Goal: Task Accomplishment & Management: Manage account settings

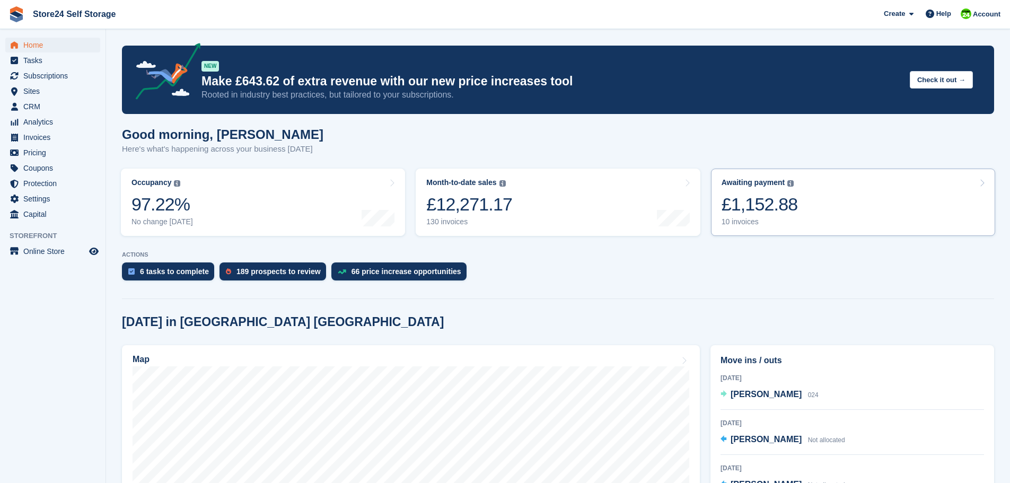
click at [746, 207] on div "£1,152.88" at bounding box center [759, 204] width 76 height 22
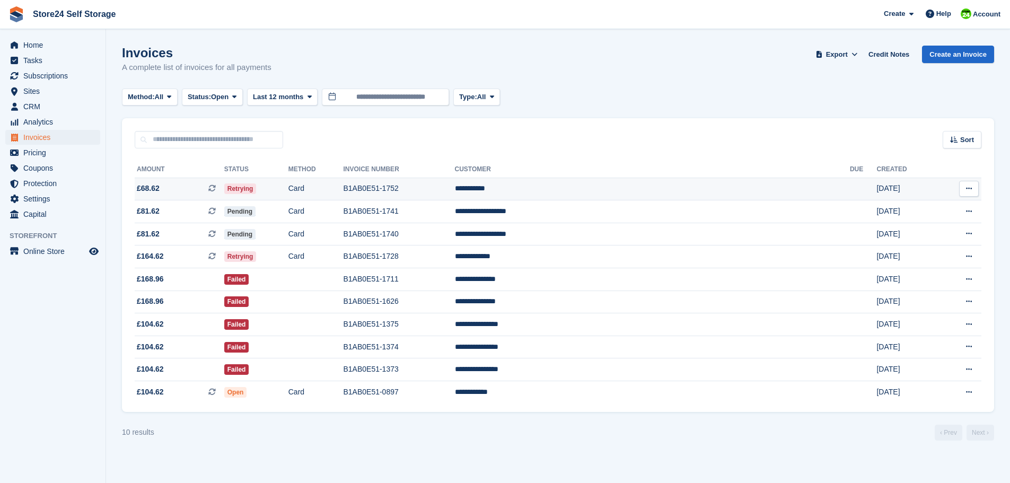
click at [454, 185] on td "B1AB0E51-1752" at bounding box center [398, 189] width 111 height 23
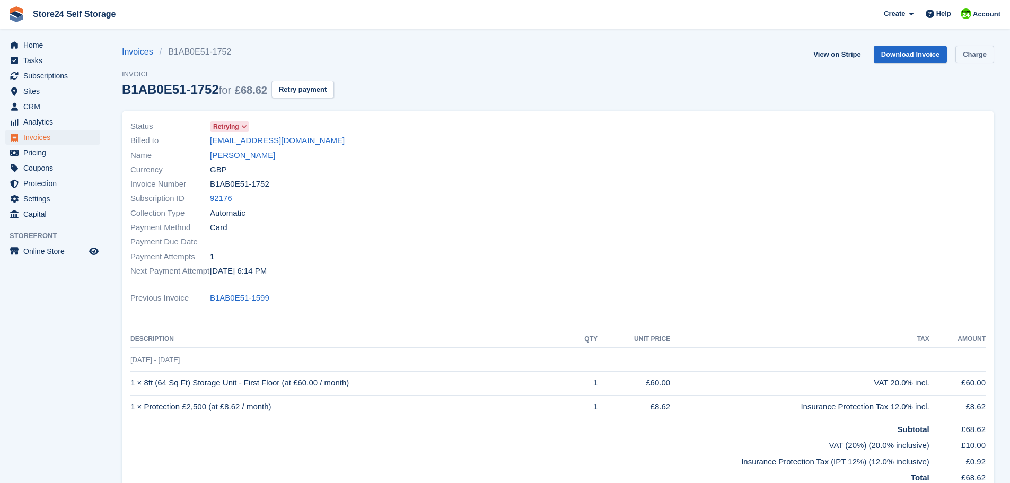
click at [970, 57] on link "Charge" at bounding box center [974, 54] width 39 height 17
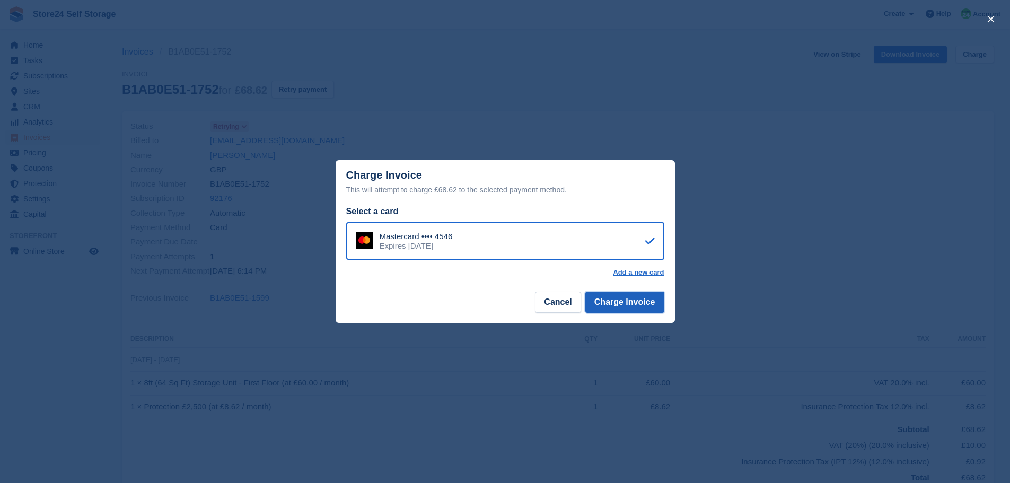
click at [626, 306] on button "Charge Invoice" at bounding box center [624, 301] width 79 height 21
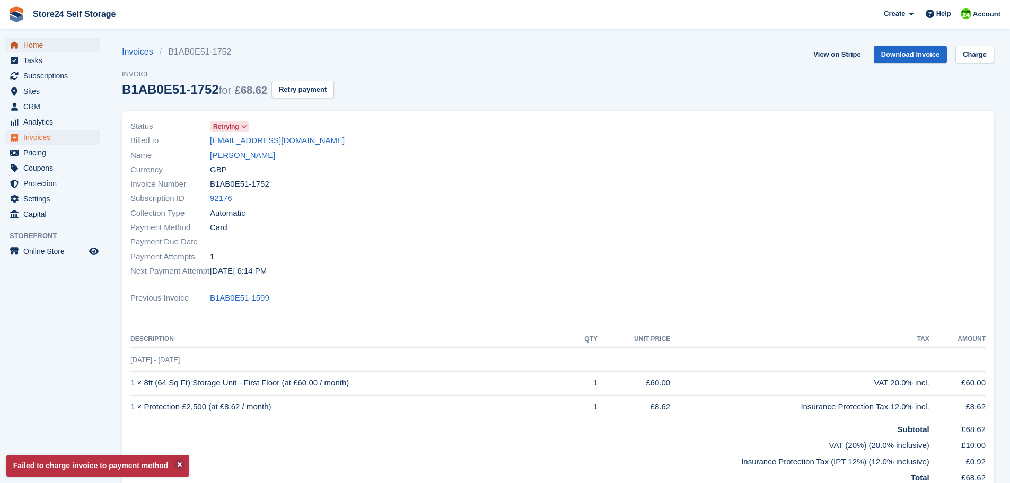
click at [33, 47] on span "Home" at bounding box center [55, 45] width 64 height 15
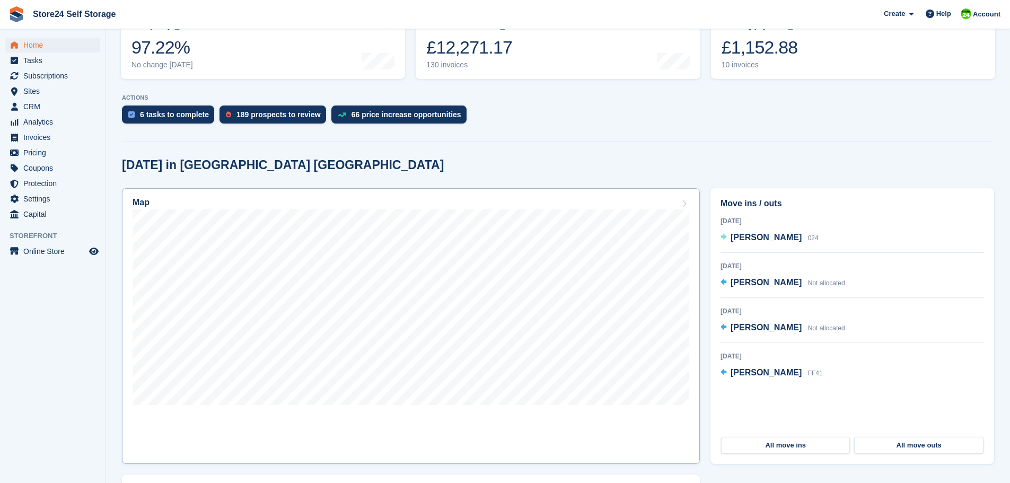
scroll to position [159, 0]
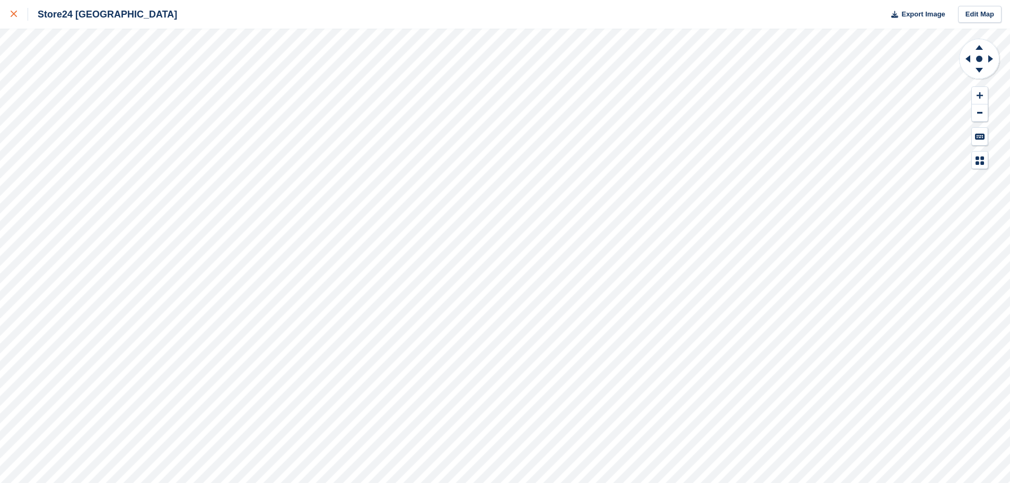
click at [13, 14] on icon at bounding box center [14, 14] width 6 height 6
